Goal: Task Accomplishment & Management: Complete application form

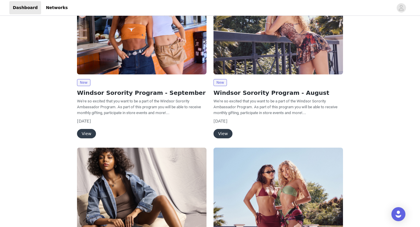
scroll to position [88, 0]
click at [86, 131] on button "View" at bounding box center [86, 133] width 19 height 9
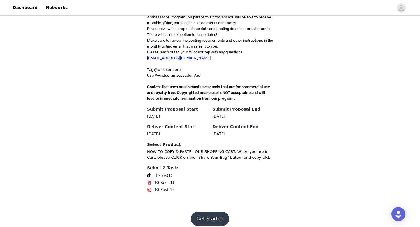
scroll to position [159, 0]
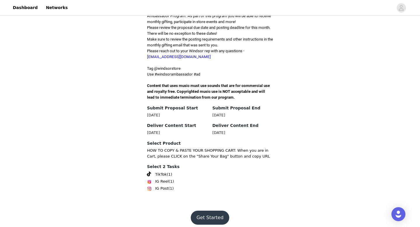
click at [213, 217] on button "Get Started" at bounding box center [210, 218] width 39 height 14
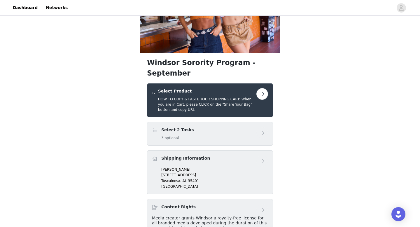
scroll to position [64, 0]
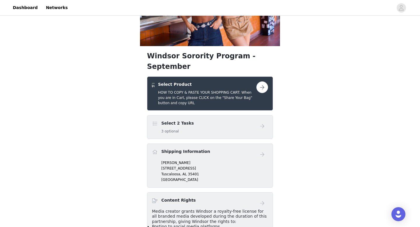
click at [265, 81] on button "button" at bounding box center [263, 87] width 12 height 12
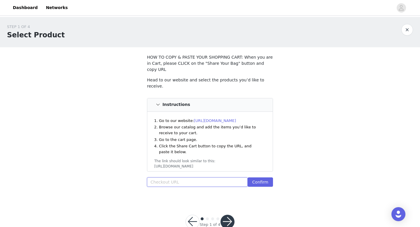
click at [190, 178] on input "text" at bounding box center [197, 182] width 101 height 9
paste input "https://www.windsorstore.com/cart/43292759785523:1,18442162372659:1,43373937393…"
type input "https://www.windsorstore.com/cart/43292759785523:1,18442162372659:1,43373937393…"
click at [259, 178] on button "Confirm" at bounding box center [260, 182] width 25 height 9
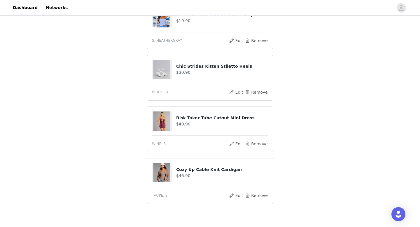
scroll to position [366, 0]
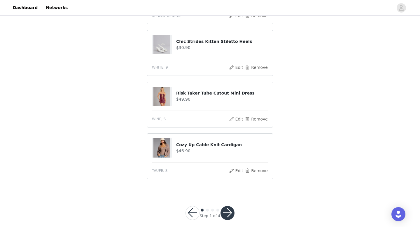
click at [231, 206] on button "button" at bounding box center [228, 213] width 14 height 14
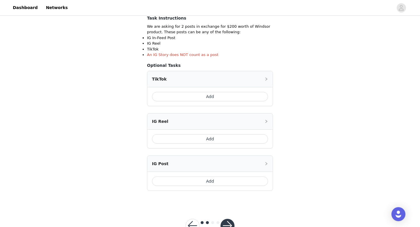
scroll to position [122, 0]
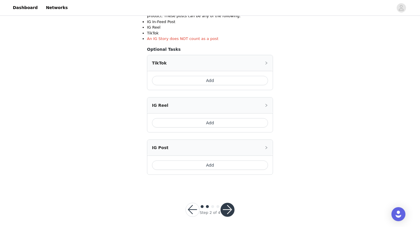
click at [204, 81] on button "Add" at bounding box center [210, 80] width 116 height 9
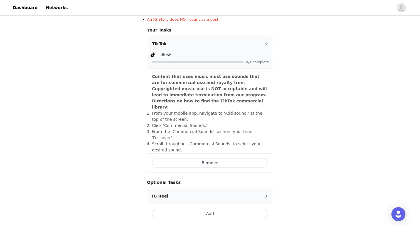
scroll to position [223, 0]
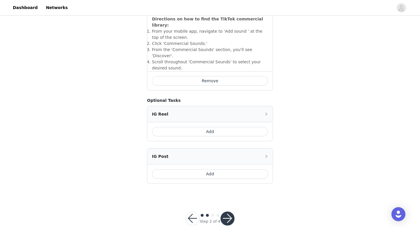
click at [198, 169] on button "Add" at bounding box center [210, 173] width 116 height 9
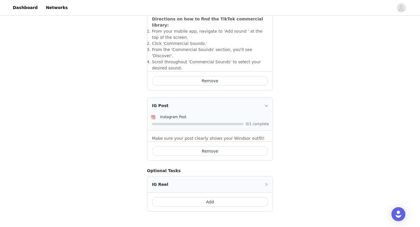
scroll to position [251, 0]
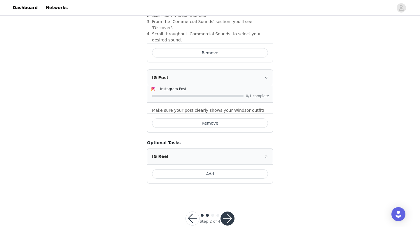
click at [228, 212] on button "button" at bounding box center [228, 219] width 14 height 14
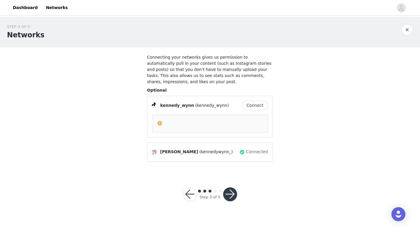
click at [231, 197] on button "button" at bounding box center [230, 194] width 14 height 14
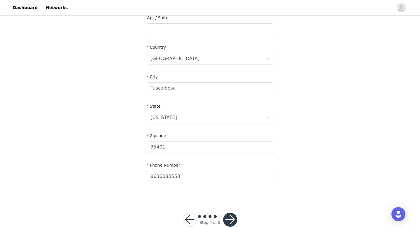
scroll to position [171, 0]
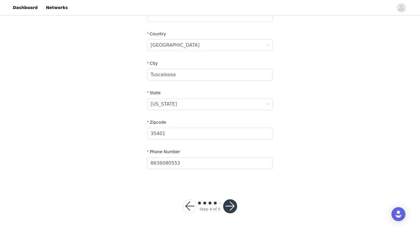
click at [231, 212] on button "button" at bounding box center [230, 206] width 14 height 14
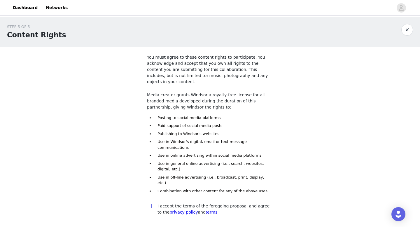
click at [149, 204] on input "checkbox" at bounding box center [149, 206] width 4 height 4
checkbox input "true"
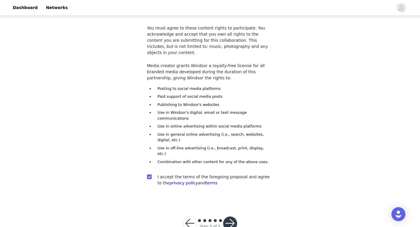
click at [231, 217] on button "button" at bounding box center [230, 224] width 14 height 14
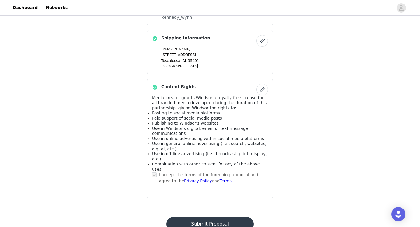
click at [197, 217] on button "Submit Proposal" at bounding box center [209, 224] width 87 height 14
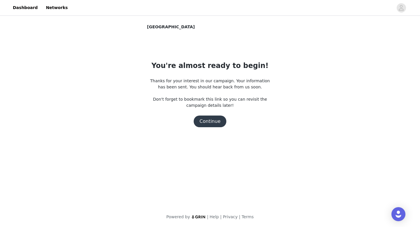
click at [215, 122] on button "Continue" at bounding box center [210, 122] width 33 height 12
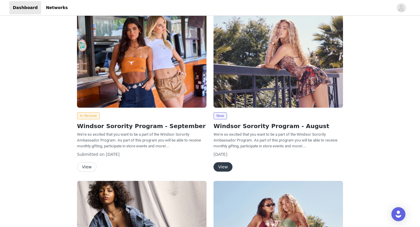
scroll to position [55, 0]
click at [227, 165] on button "View" at bounding box center [223, 166] width 19 height 9
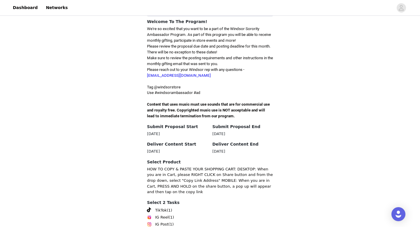
scroll to position [178, 0]
